Goal: Find specific page/section: Find specific page/section

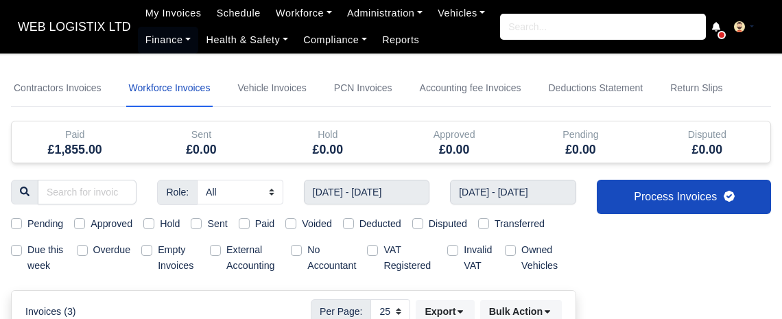
select select "25"
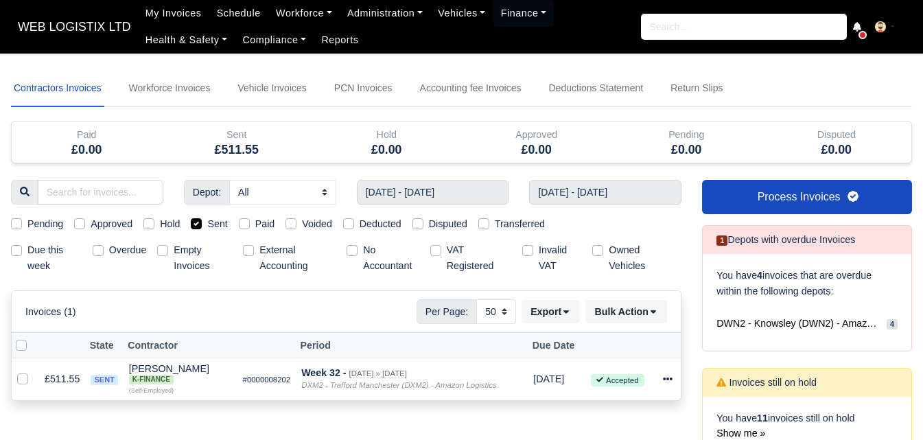
select select "50"
click at [307, 15] on link "Workforce" at bounding box center [303, 13] width 71 height 27
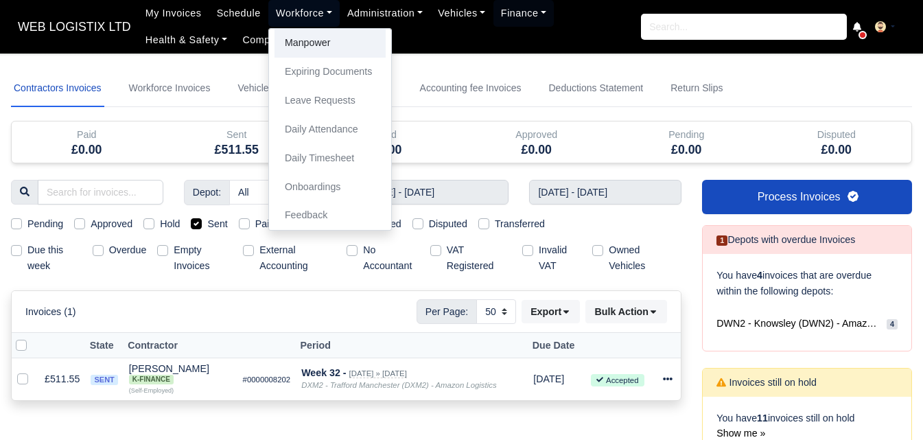
click at [309, 42] on link "Manpower" at bounding box center [329, 43] width 111 height 29
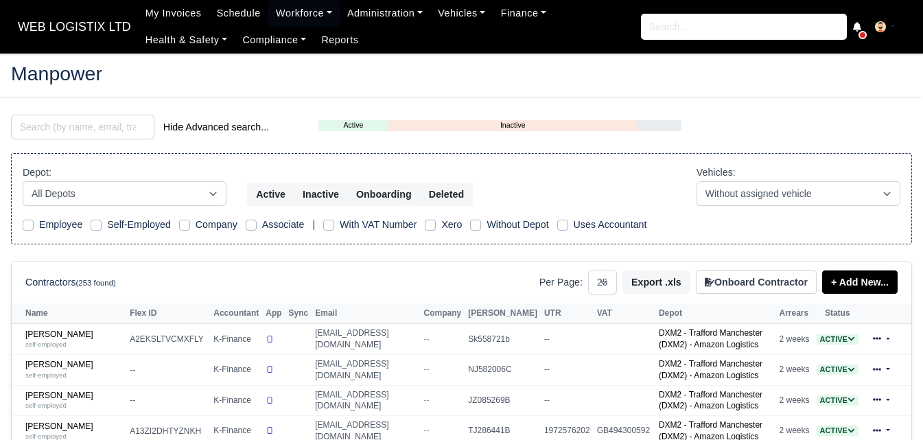
select select "25"
click at [79, 128] on input "search" at bounding box center [82, 127] width 143 height 25
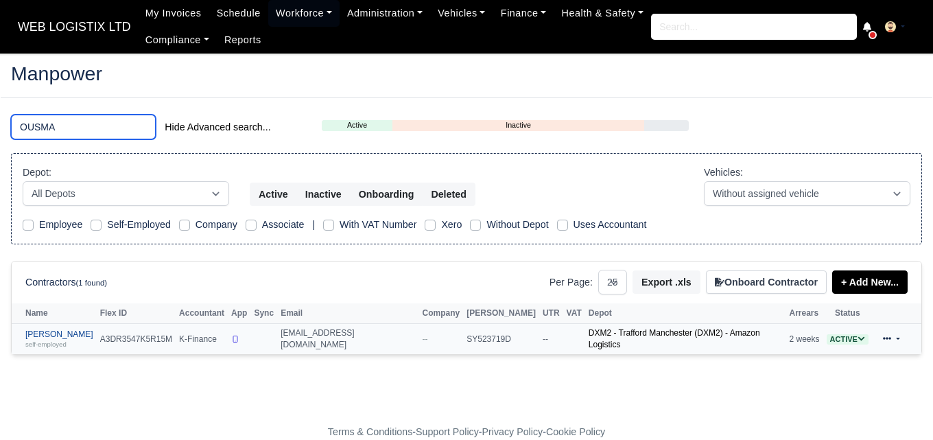
type input "OUSMA"
click at [93, 333] on link "Ousmane Ousseynou Soumare self-employed" at bounding box center [59, 339] width 68 height 20
